Goal: Entertainment & Leisure: Consume media (video, audio)

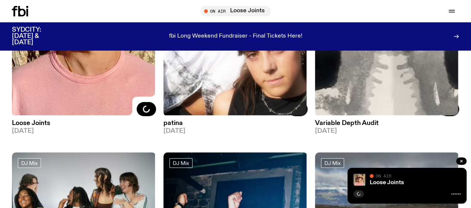
scroll to position [173, 0]
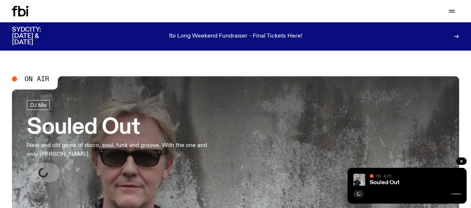
scroll to position [4, 0]
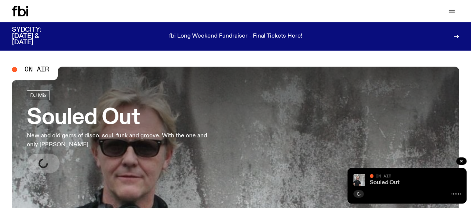
click at [392, 184] on link "Souled Out" at bounding box center [385, 183] width 30 height 6
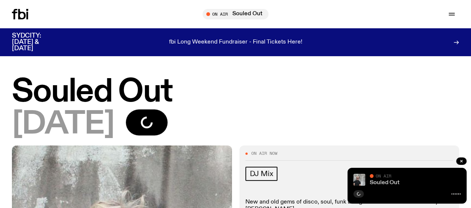
click at [392, 184] on link "Souled Out" at bounding box center [385, 183] width 30 height 6
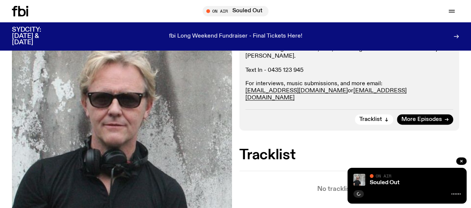
scroll to position [102, 0]
